Goal: Find specific page/section: Find specific page/section

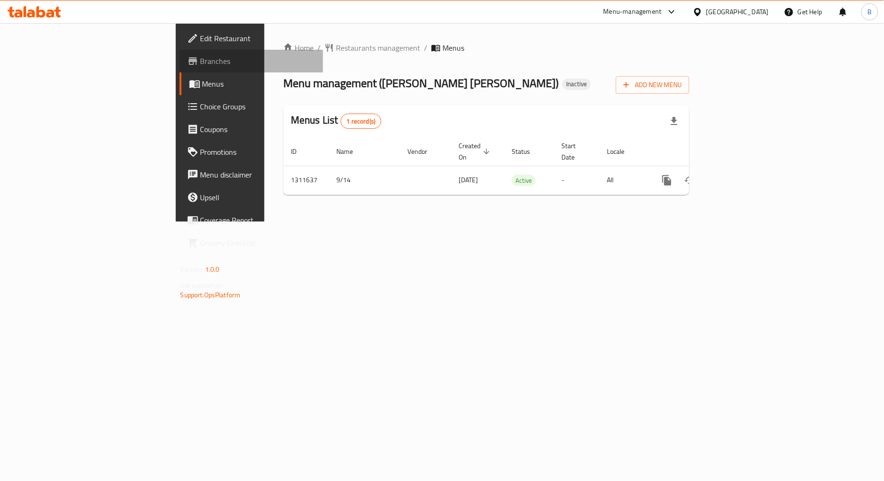
click at [200, 63] on span "Branches" at bounding box center [258, 60] width 116 height 11
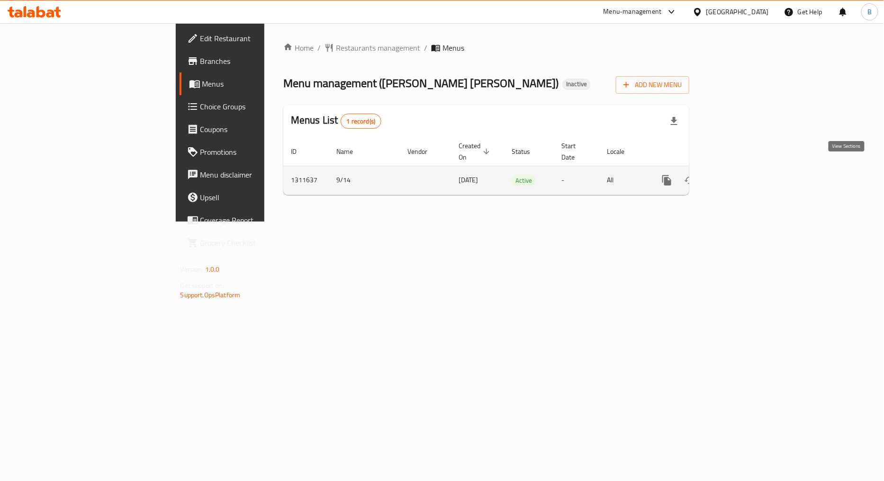
click at [741, 175] on icon "enhanced table" at bounding box center [734, 180] width 11 height 11
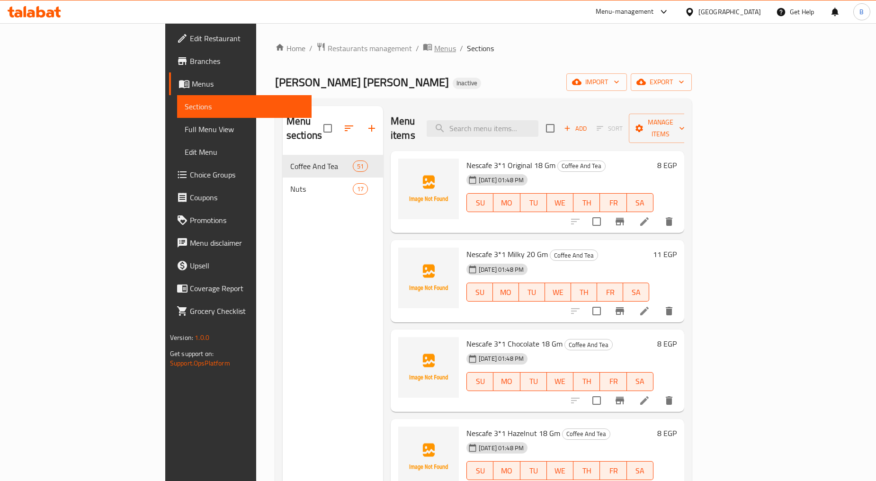
click at [423, 45] on span "breadcrumb" at bounding box center [428, 48] width 11 height 12
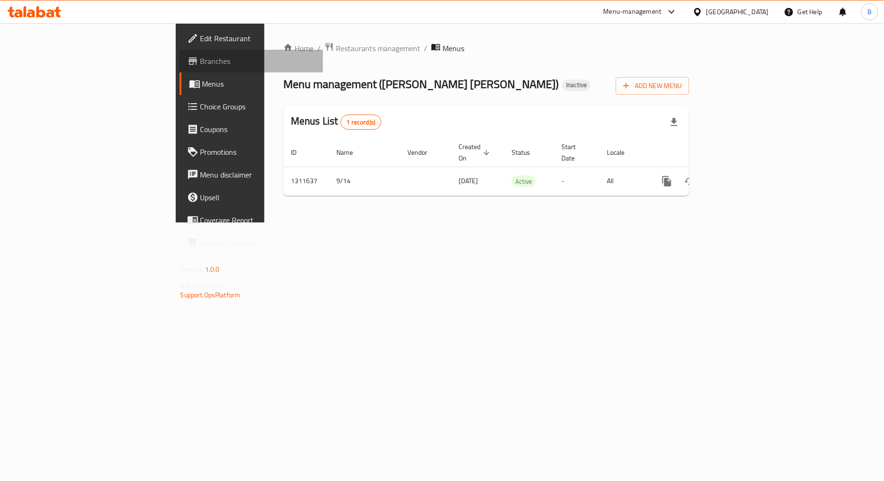
click at [188, 58] on icon at bounding box center [192, 61] width 9 height 8
